Goal: Task Accomplishment & Management: Complete application form

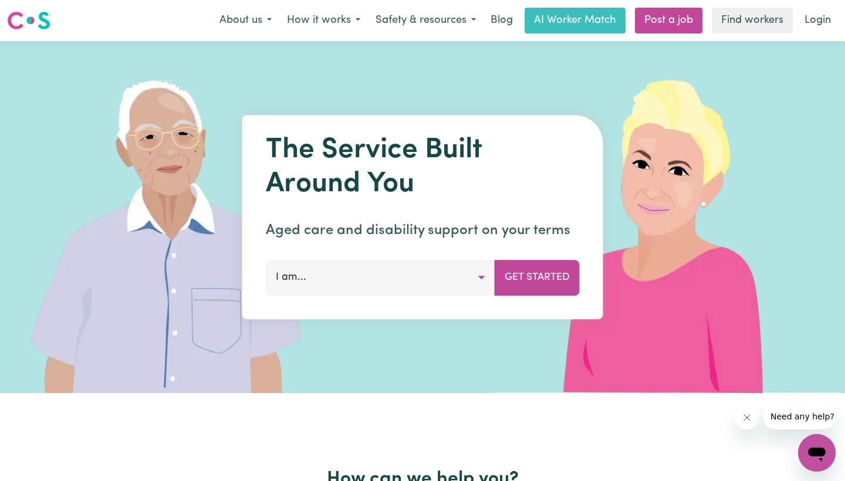
click at [357, 282] on button "I am..." at bounding box center [380, 277] width 229 height 35
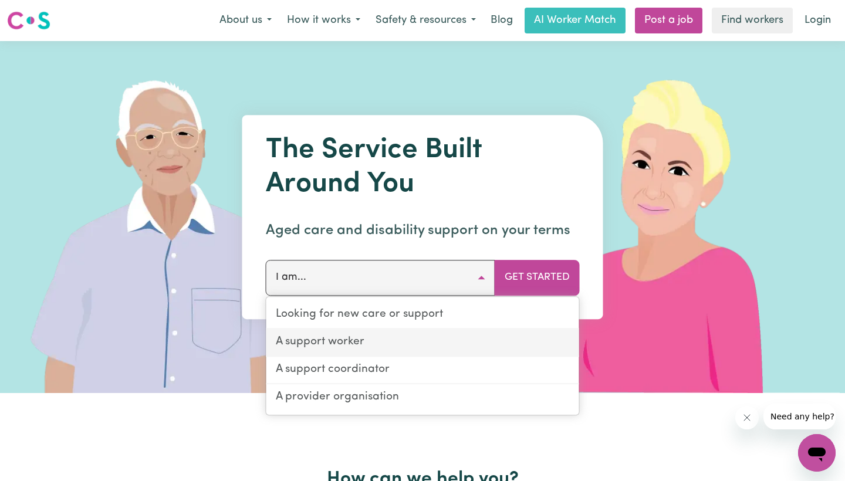
click at [356, 336] on link "A support worker" at bounding box center [422, 343] width 313 height 28
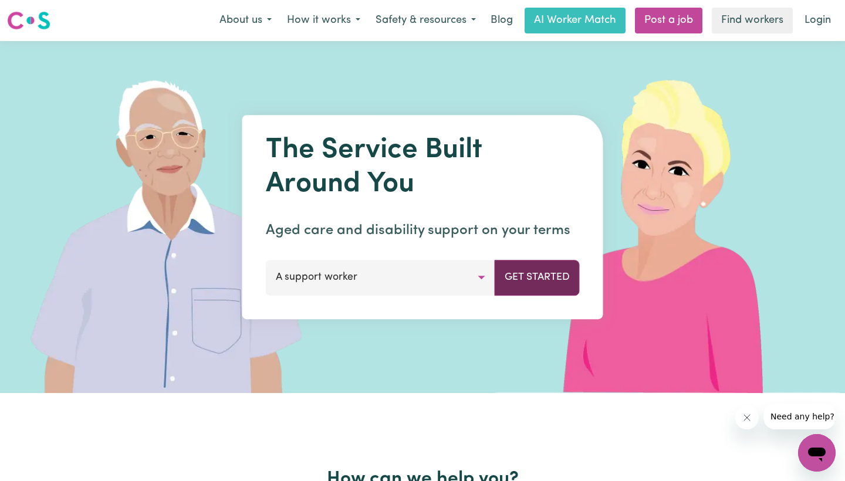
click at [560, 281] on button "Get Started" at bounding box center [537, 277] width 85 height 35
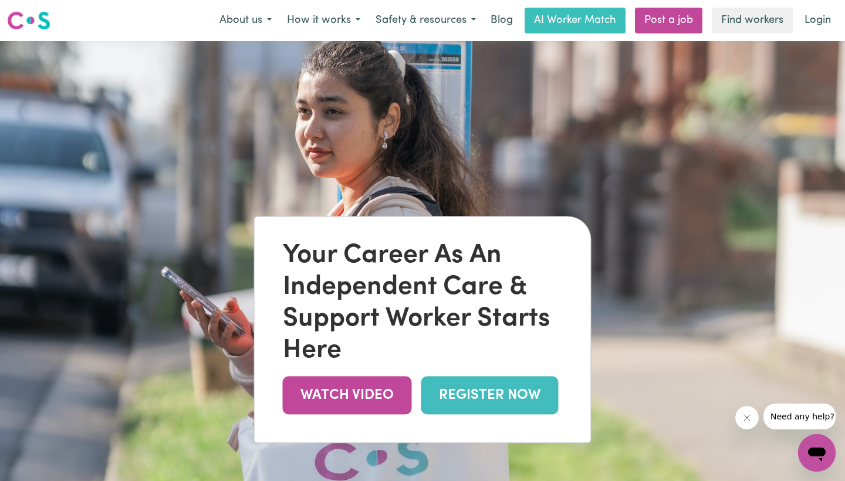
click at [540, 411] on link "REGISTER NOW" at bounding box center [489, 395] width 137 height 38
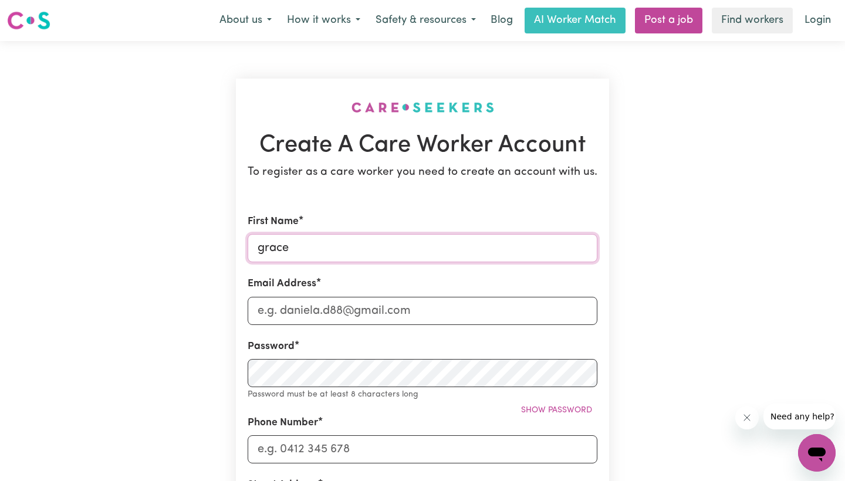
type input "grace"
type input "graciehilton24@gmail.com"
click at [442, 356] on div "Password Password must be at least 8 characters long Show password" at bounding box center [423, 370] width 350 height 62
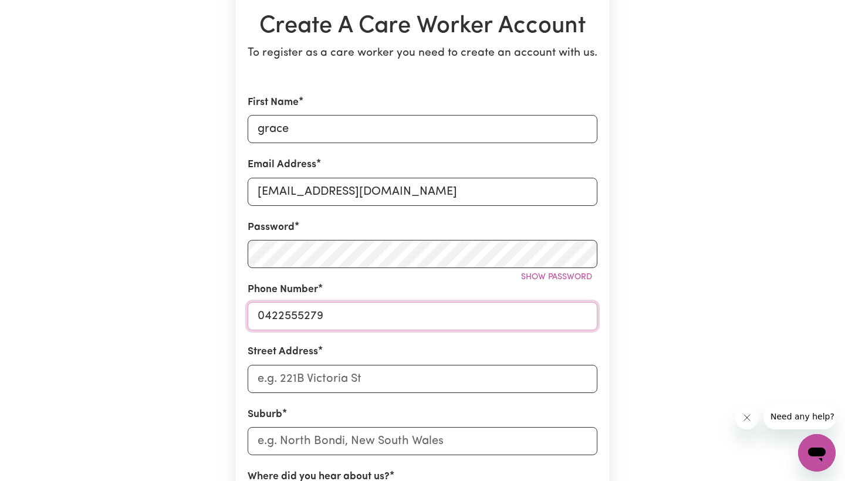
scroll to position [125, 0]
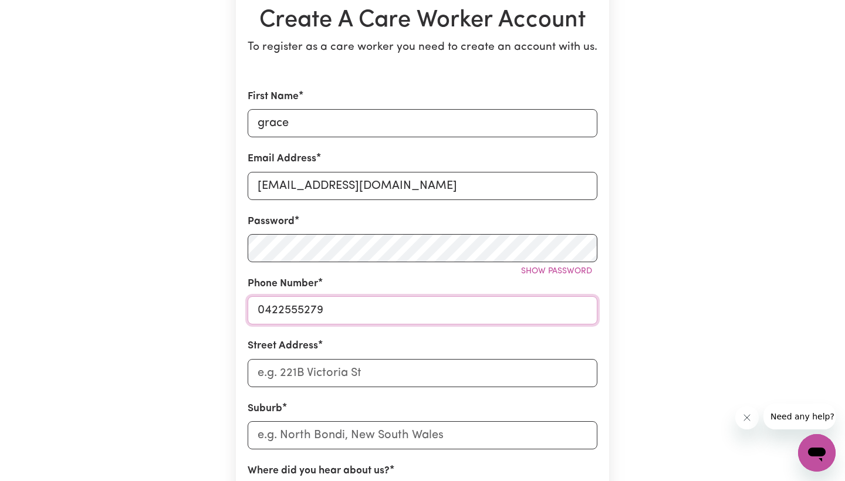
type input "0422555279"
type input "98 lomond circuit"
click at [462, 430] on input "text" at bounding box center [423, 435] width 350 height 28
type input "upper kedr"
type input "upper kedrON, Queensland, 4055"
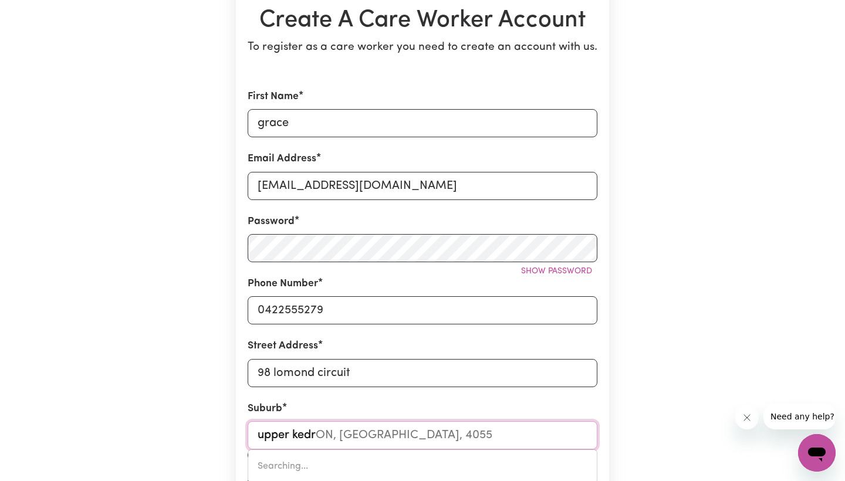
type input "upper kedro"
type input "upper kedroN, Queensland, 4055"
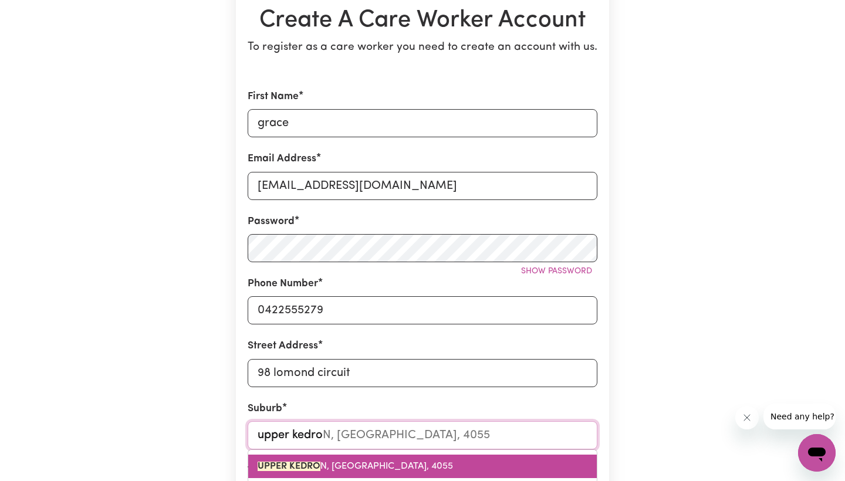
click at [456, 464] on link "UPPER KEDRO N, Queensland, 4055" at bounding box center [422, 466] width 349 height 23
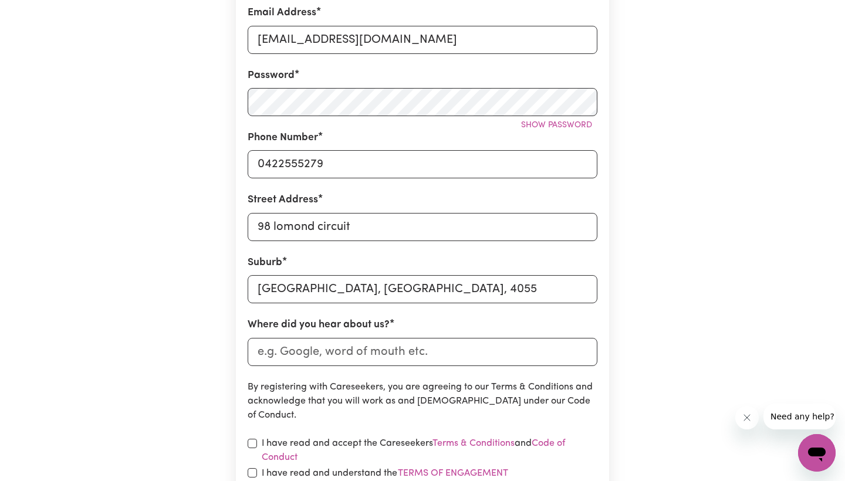
scroll to position [273, 0]
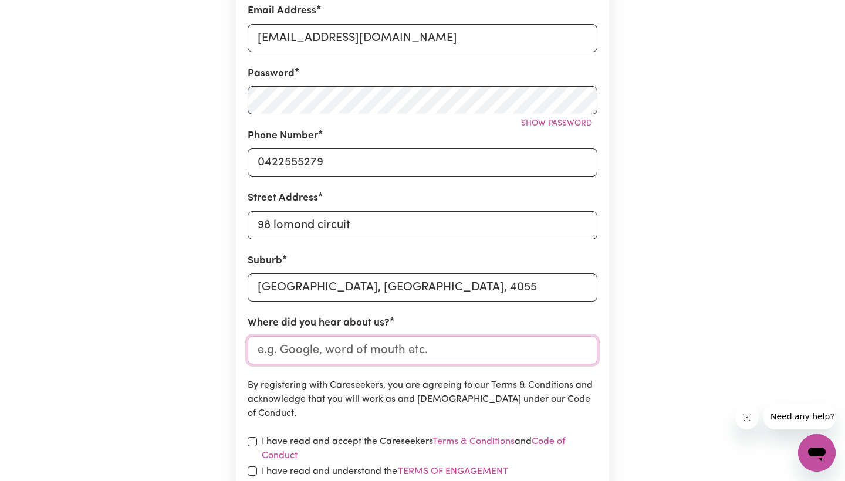
click at [420, 350] on input "Where did you hear about us?" at bounding box center [423, 350] width 350 height 28
type input "o"
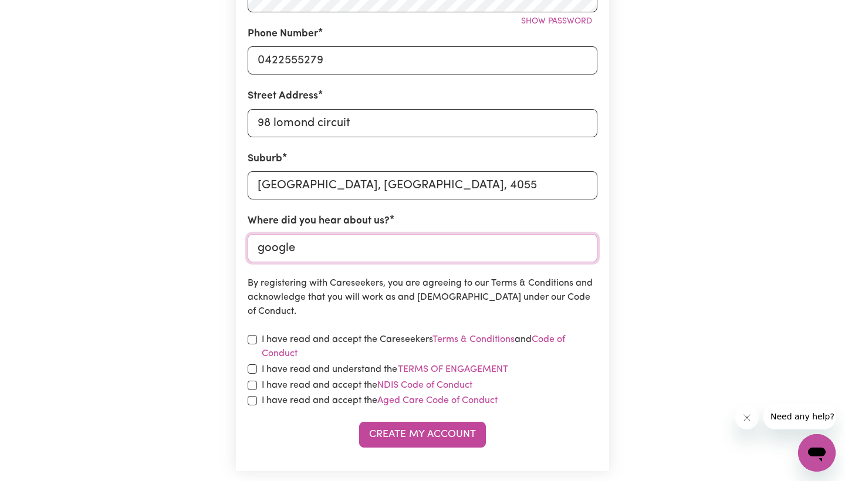
scroll to position [384, 0]
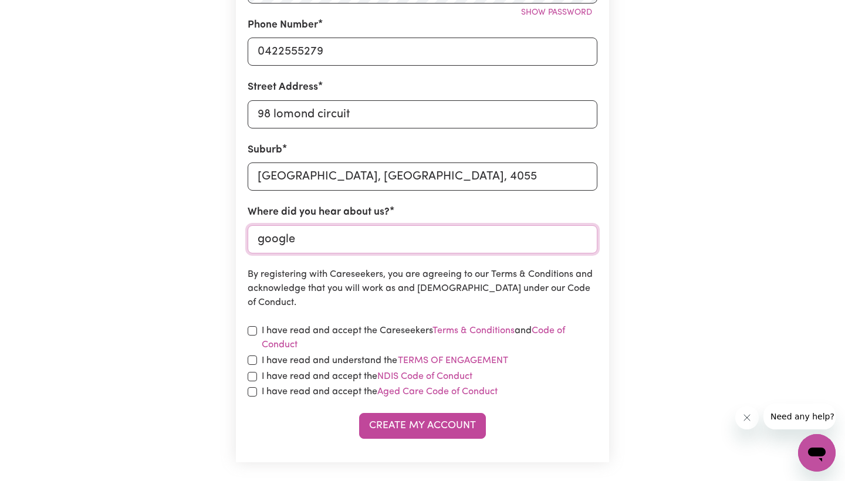
type input "google"
click at [350, 332] on label "I have read and accept the Careseekers Terms & Conditions and Code of Conduct" at bounding box center [430, 338] width 336 height 28
click at [341, 329] on label "I have read and accept the Careseekers Terms & Conditions and Code of Conduct" at bounding box center [430, 338] width 336 height 28
click at [335, 357] on label "I have read and understand the Terms of Engagement" at bounding box center [385, 360] width 247 height 15
click at [397, 357] on button "Terms of Engagement" at bounding box center [453, 360] width 112 height 15
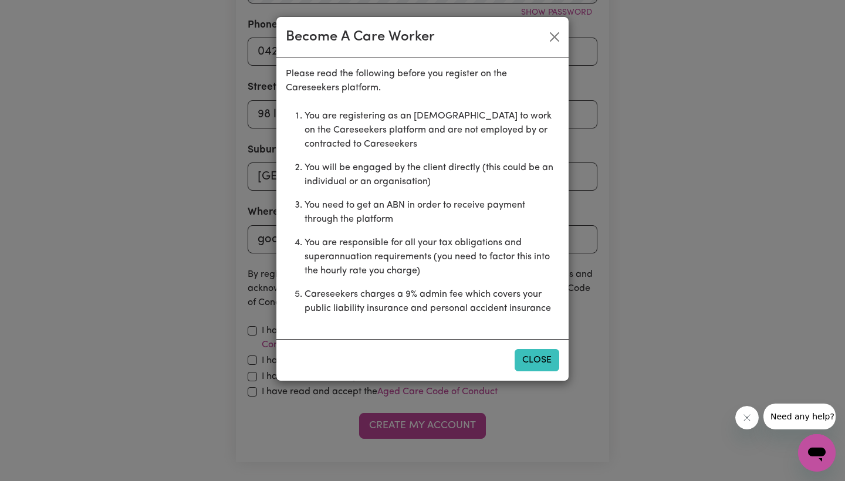
click at [548, 358] on button "Close" at bounding box center [537, 360] width 45 height 22
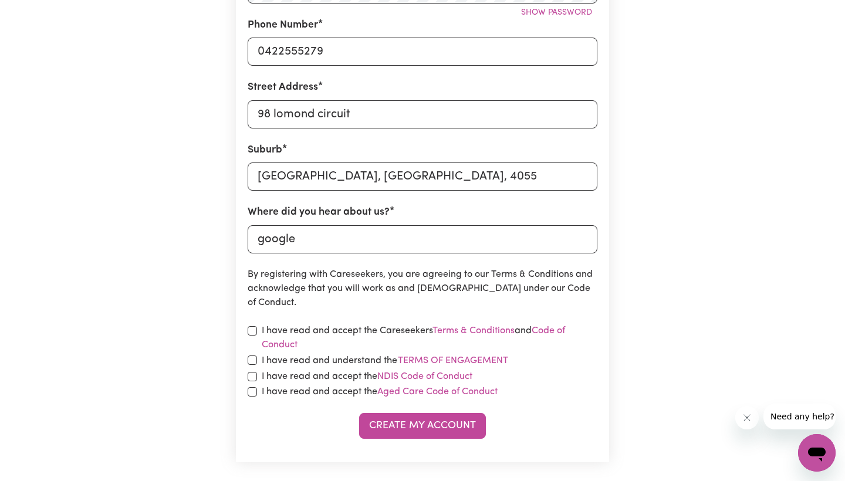
click at [255, 321] on form "First Name grace Email Address graciehilton24@gmail.com Password Show password …" at bounding box center [423, 134] width 350 height 609
click at [255, 332] on input "checkbox" at bounding box center [252, 330] width 9 height 9
checkbox input "true"
click at [249, 361] on input "checkbox" at bounding box center [252, 360] width 9 height 9
checkbox input "true"
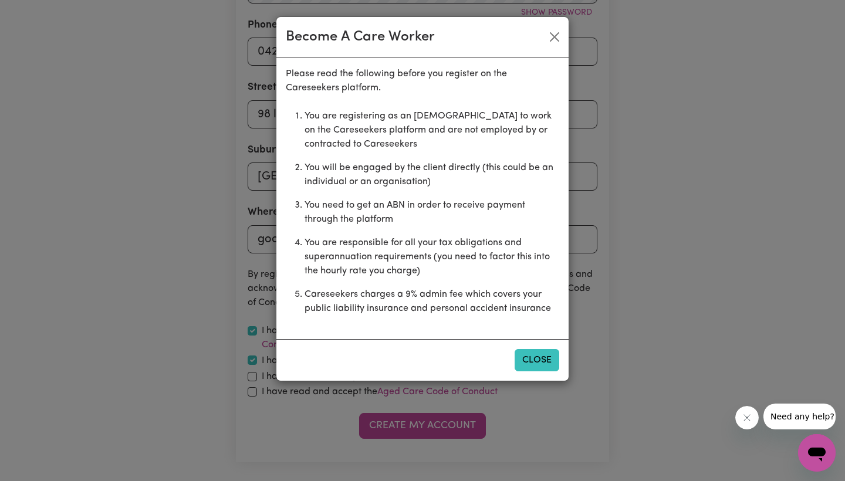
click at [523, 362] on button "Close" at bounding box center [537, 360] width 45 height 22
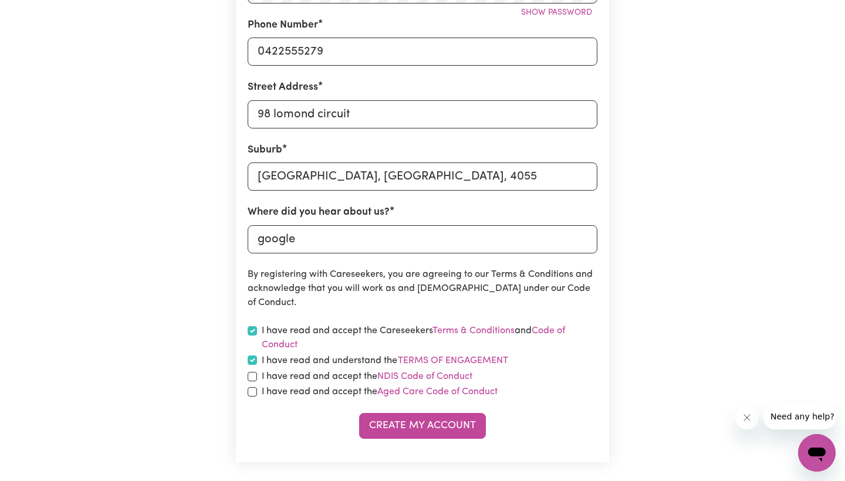
click at [253, 372] on input "checkbox" at bounding box center [252, 376] width 9 height 9
checkbox input "true"
click at [255, 390] on input "checkbox" at bounding box center [252, 391] width 9 height 9
checkbox input "true"
click at [435, 428] on button "Create My Account" at bounding box center [422, 426] width 127 height 26
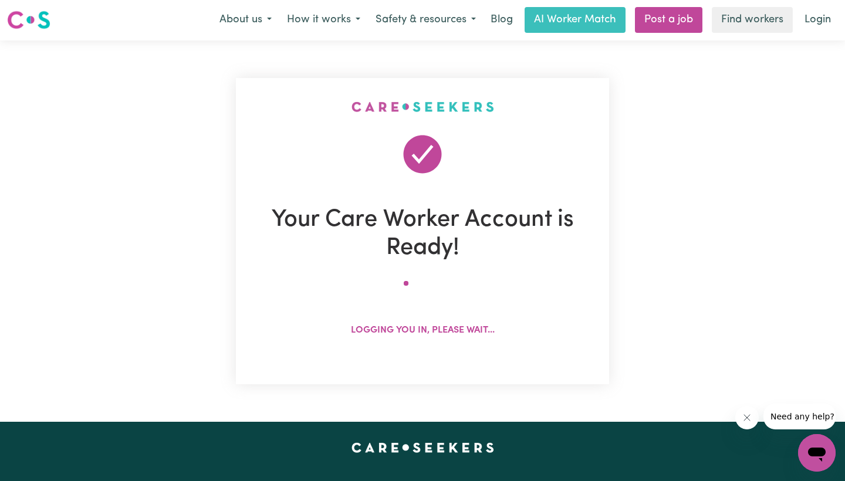
scroll to position [0, 0]
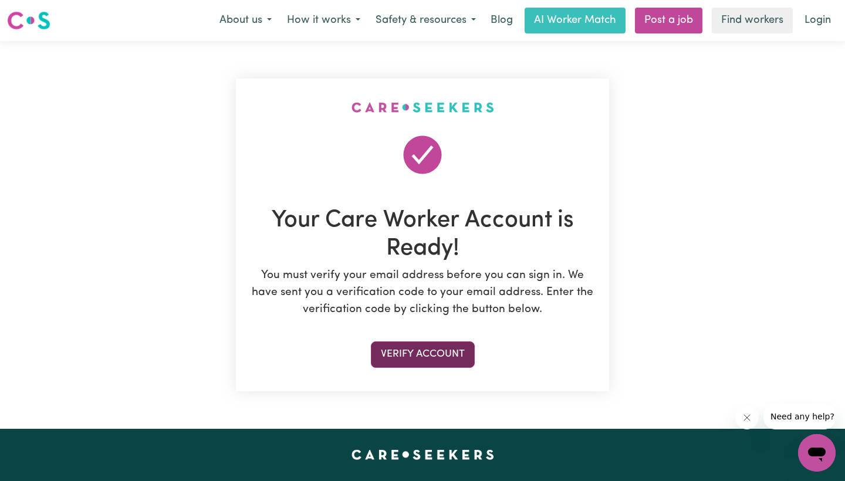
click at [445, 363] on button "Verify Account" at bounding box center [423, 355] width 104 height 26
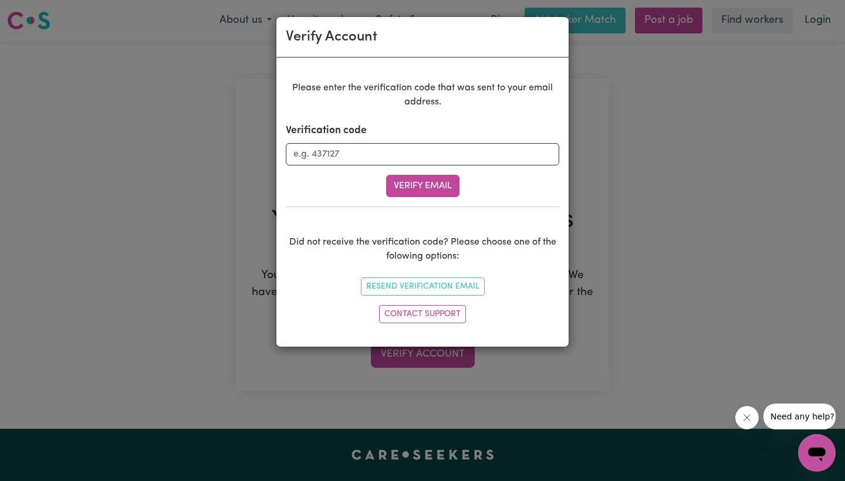
click at [453, 140] on div "Verification code" at bounding box center [422, 144] width 273 height 42
click at [462, 157] on input "Verification code" at bounding box center [422, 154] width 273 height 22
type input "630098"
click at [442, 204] on div "Please enter the verification code that was sent to your email address. Verific…" at bounding box center [422, 204] width 273 height 247
click at [440, 184] on button "Verify Email" at bounding box center [422, 186] width 73 height 22
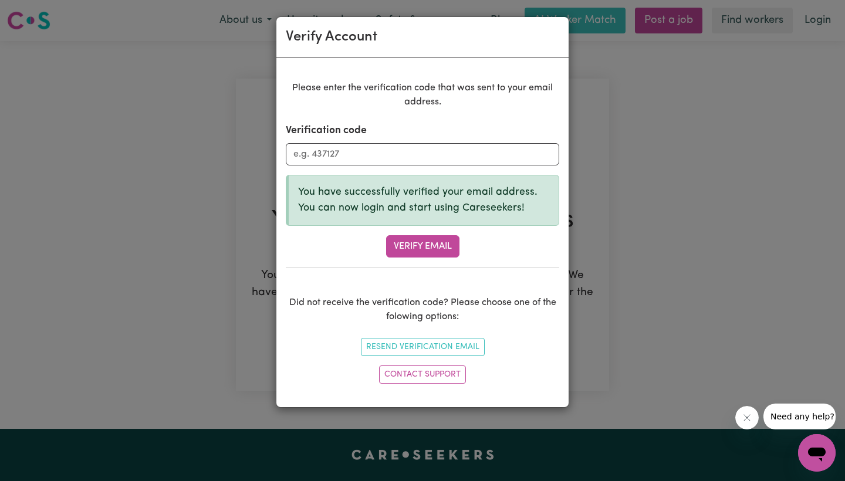
click at [708, 176] on div "Verify Account Please enter the verification code that was sent to your email a…" at bounding box center [422, 240] width 845 height 481
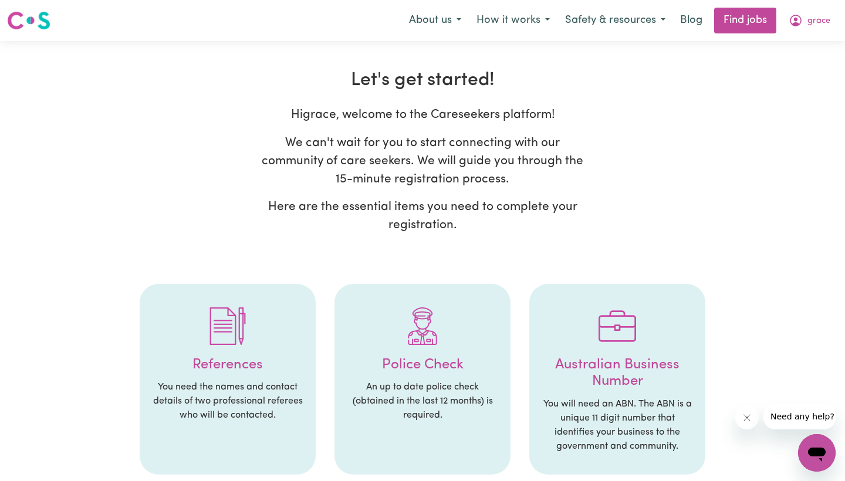
scroll to position [110, 0]
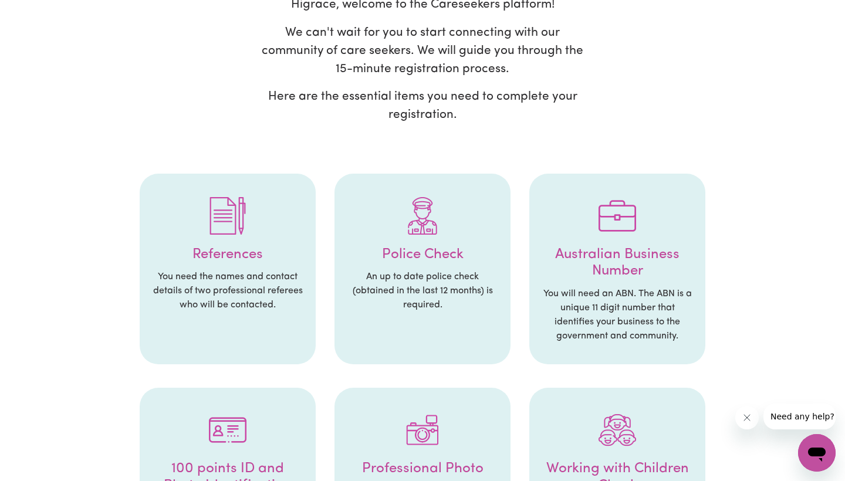
click at [231, 235] on div at bounding box center [227, 215] width 153 height 61
click at [234, 205] on img at bounding box center [228, 216] width 38 height 38
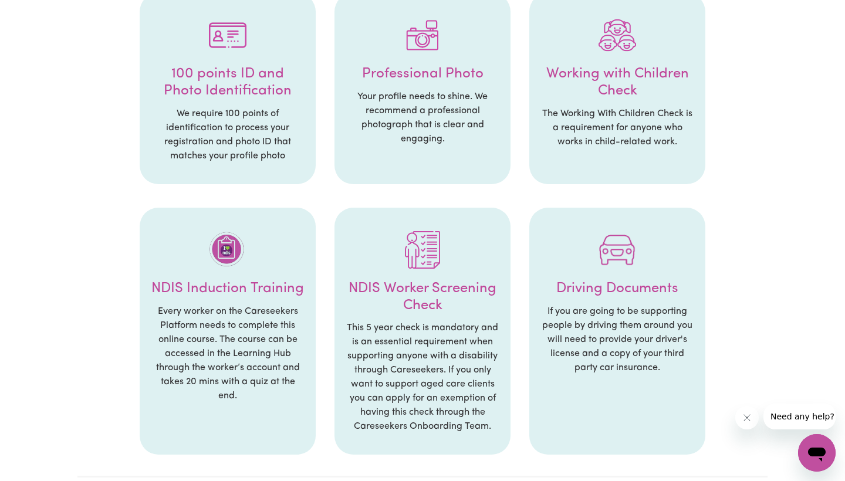
scroll to position [505, 0]
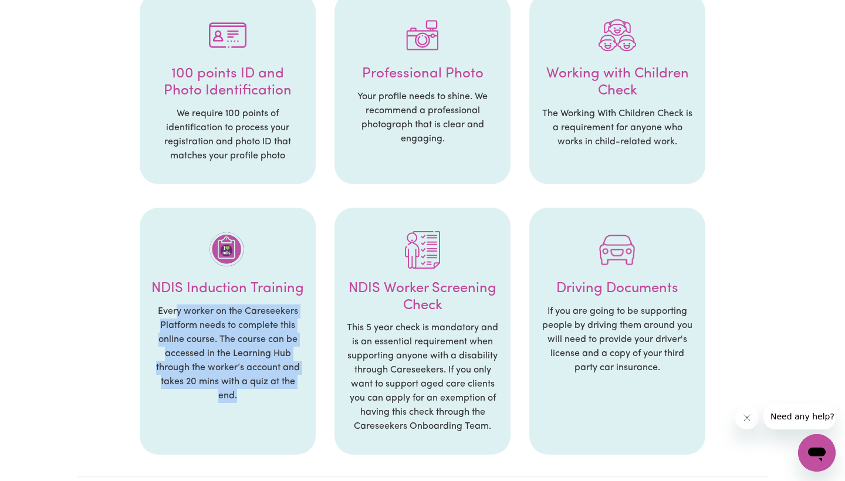
drag, startPoint x: 175, startPoint y: 308, endPoint x: 288, endPoint y: 403, distance: 146.6
click at [288, 403] on li "NDIS Induction Training Every worker on the Careseekers Platform needs to compl…" at bounding box center [228, 332] width 176 height 248
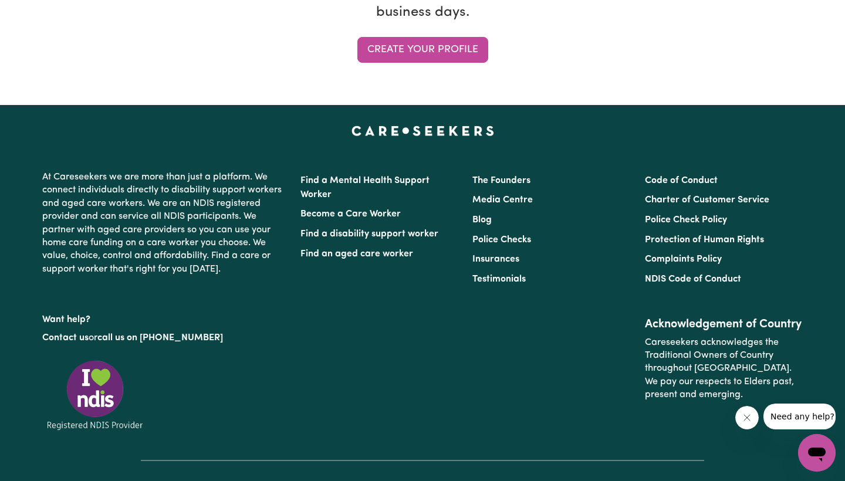
scroll to position [985, 0]
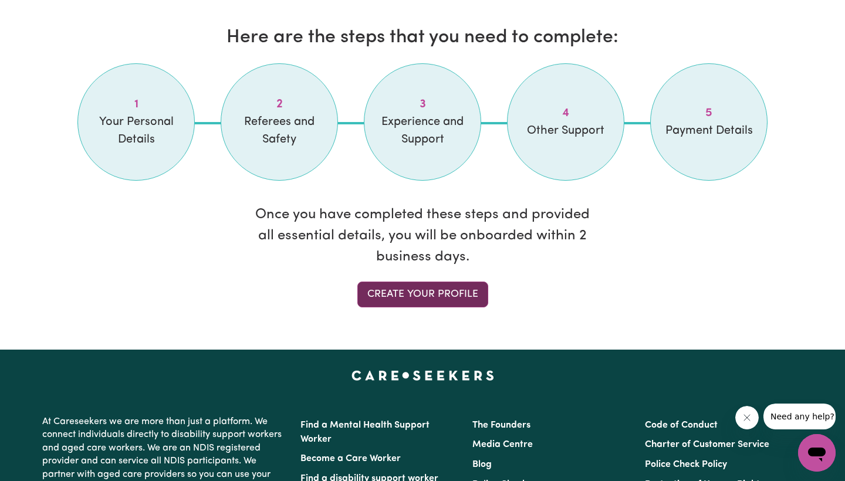
click at [400, 296] on link "Create your profile" at bounding box center [422, 295] width 131 height 26
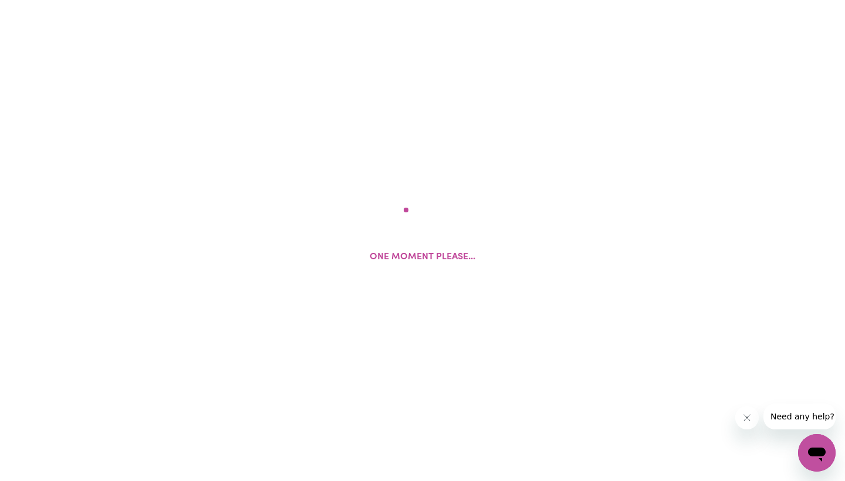
select select "Studying a healthcare related degree or qualification"
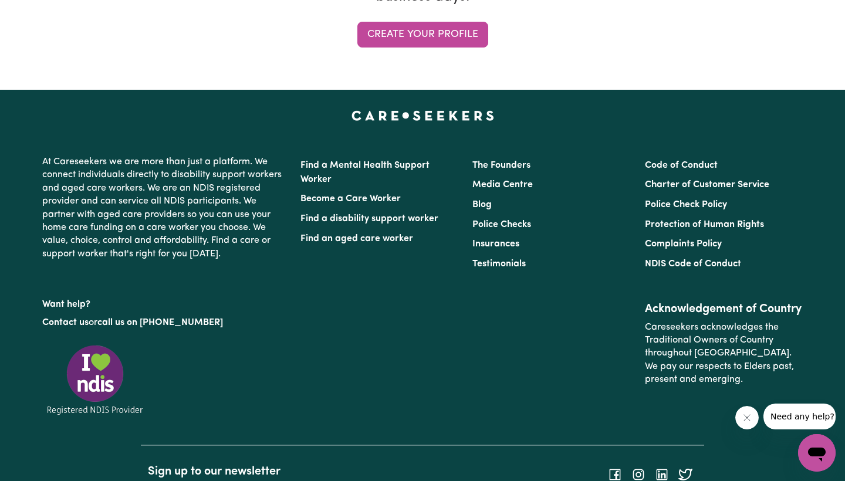
scroll to position [820, 0]
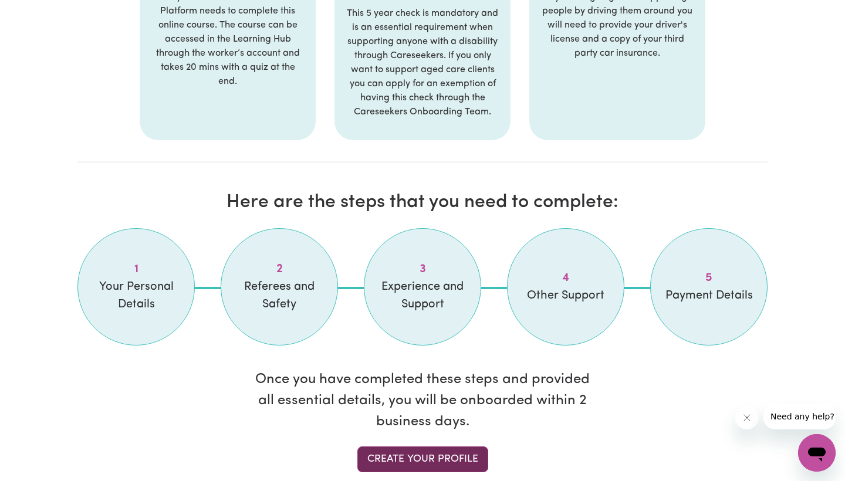
click at [445, 464] on link "Create your profile" at bounding box center [422, 460] width 131 height 26
select select "Studying a healthcare related degree or qualification"
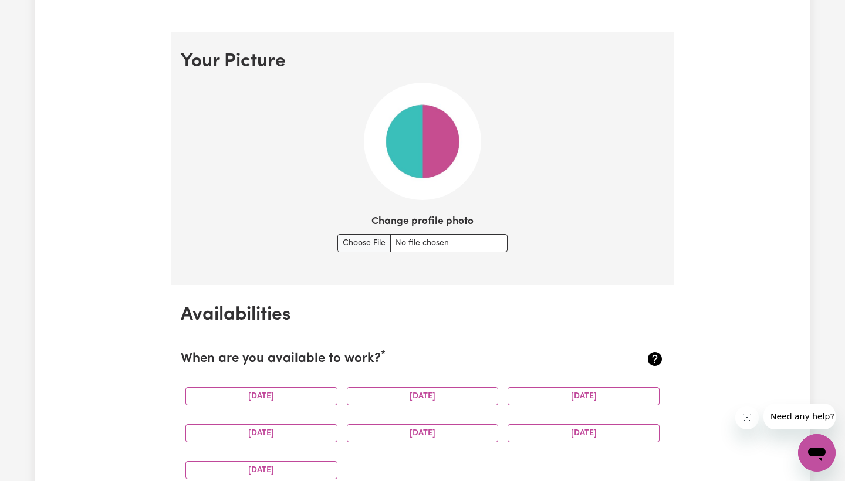
scroll to position [824, 0]
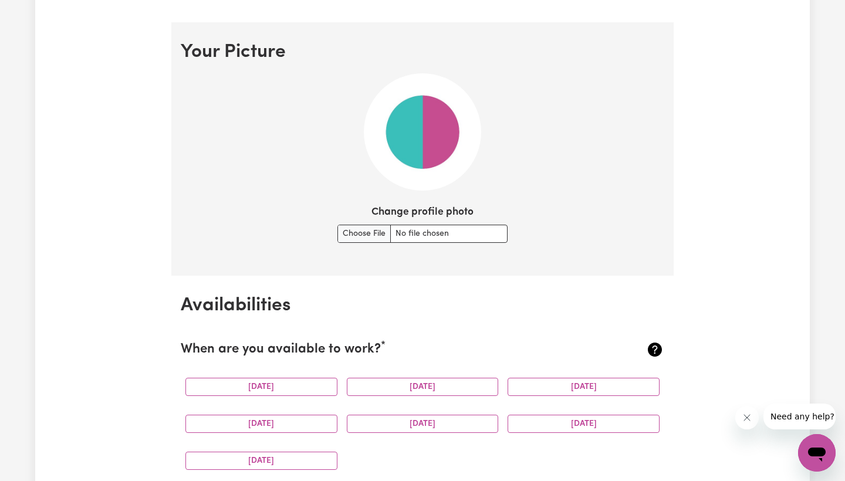
click at [408, 89] on img at bounding box center [422, 131] width 117 height 117
click at [364, 225] on input "Change profile photo" at bounding box center [422, 234] width 170 height 18
